Goal: Information Seeking & Learning: Learn about a topic

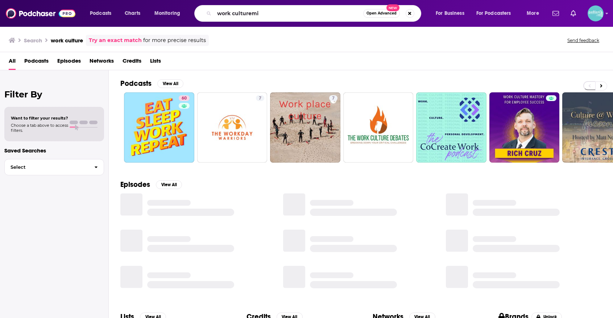
click at [337, 18] on input "work culturemi" at bounding box center [288, 14] width 149 height 12
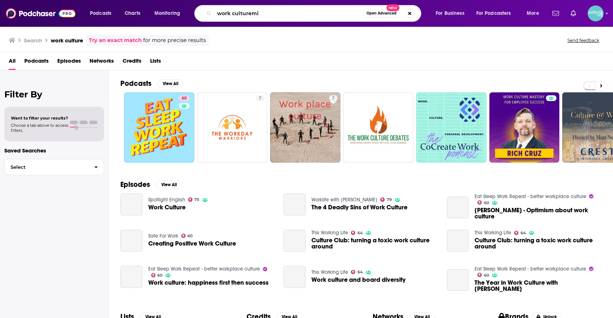
click at [337, 18] on input "work culturemi" at bounding box center [288, 14] width 149 height 12
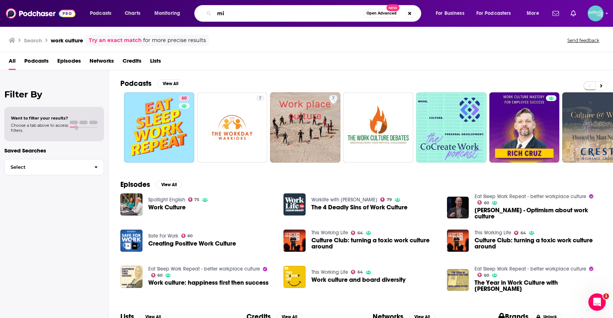
click at [296, 13] on input "mi" at bounding box center [288, 14] width 149 height 12
paste input "The Minimalist Moms Podcas"
type input "The Minimalist Moms"
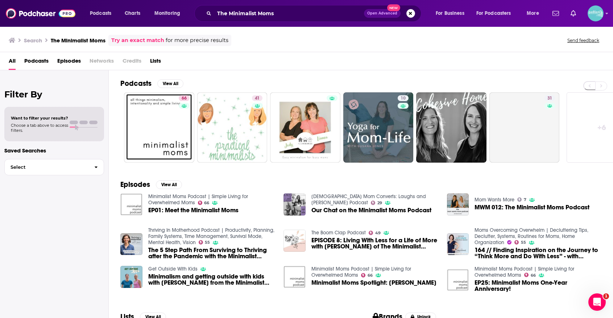
click at [182, 90] on div "Podcasts View All" at bounding box center [366, 85] width 493 height 13
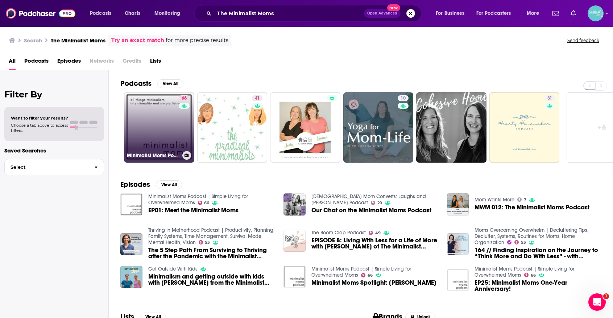
click at [171, 109] on link "66 Minimalist Moms Podcast | Simple Living for Overwhelmed Moms" at bounding box center [159, 127] width 70 height 70
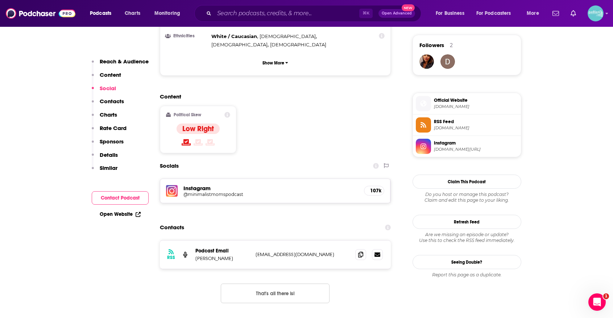
scroll to position [541, 0]
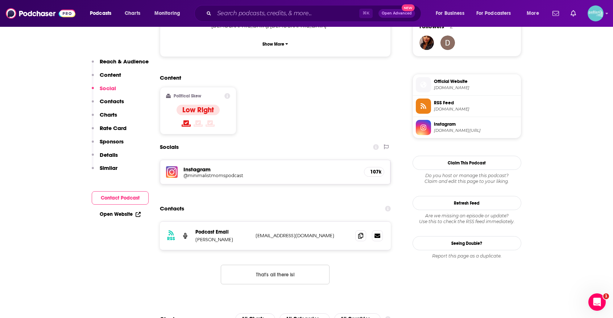
click at [378, 169] on h5 "107k" at bounding box center [374, 172] width 8 height 6
click at [176, 166] on img at bounding box center [172, 172] width 12 height 12
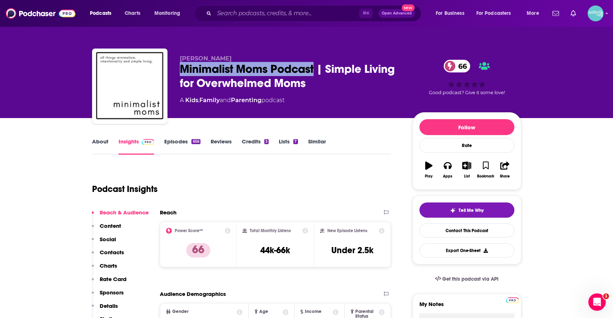
drag, startPoint x: 314, startPoint y: 70, endPoint x: 178, endPoint y: 73, distance: 136.0
click at [178, 73] on div "[PERSON_NAME] Minimalist Moms Podcast | Simple Living for Overwhelmed Moms 66 A…" at bounding box center [306, 88] width 429 height 78
copy h2 "Minimalist Moms Podcast"
